Goal: Navigation & Orientation: Find specific page/section

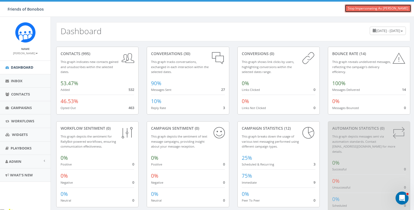
click at [371, 7] on link "Stop Impersonating As [PERSON_NAME]" at bounding box center [378, 8] width 67 height 8
